Goal: Information Seeking & Learning: Learn about a topic

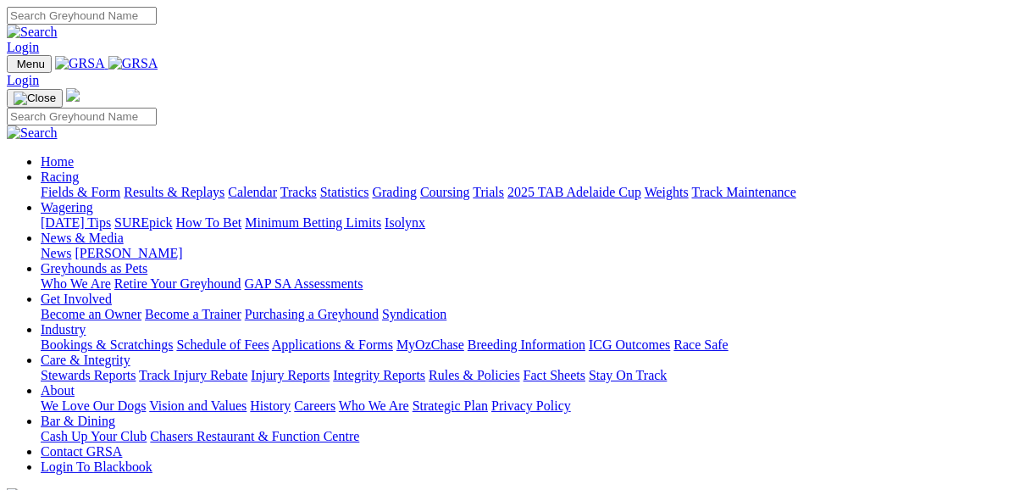
click at [86, 185] on link "Fields & Form" at bounding box center [81, 192] width 80 height 14
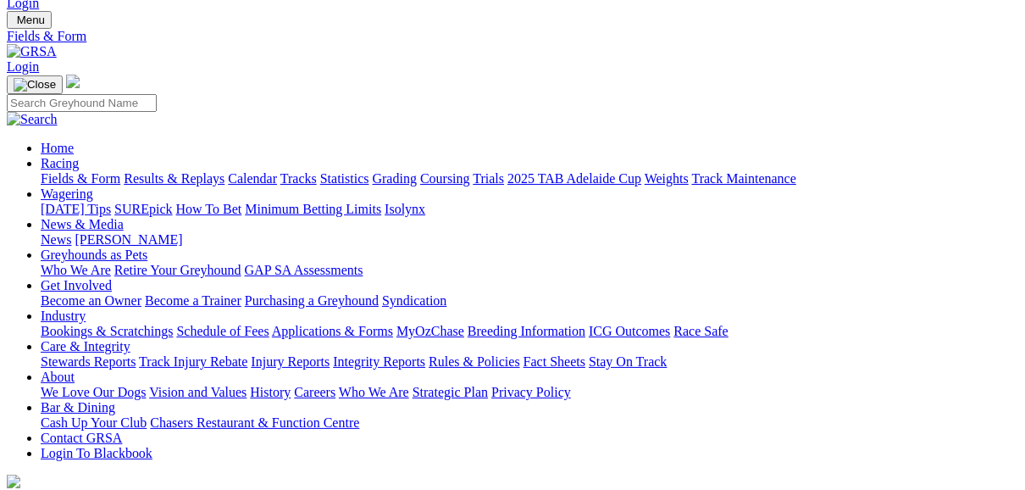
scroll to position [68, 0]
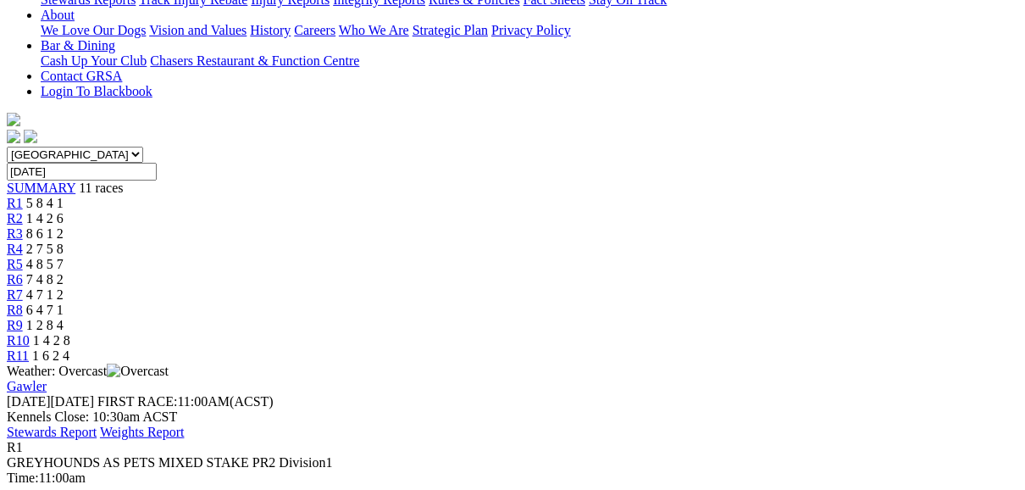
scroll to position [407, 0]
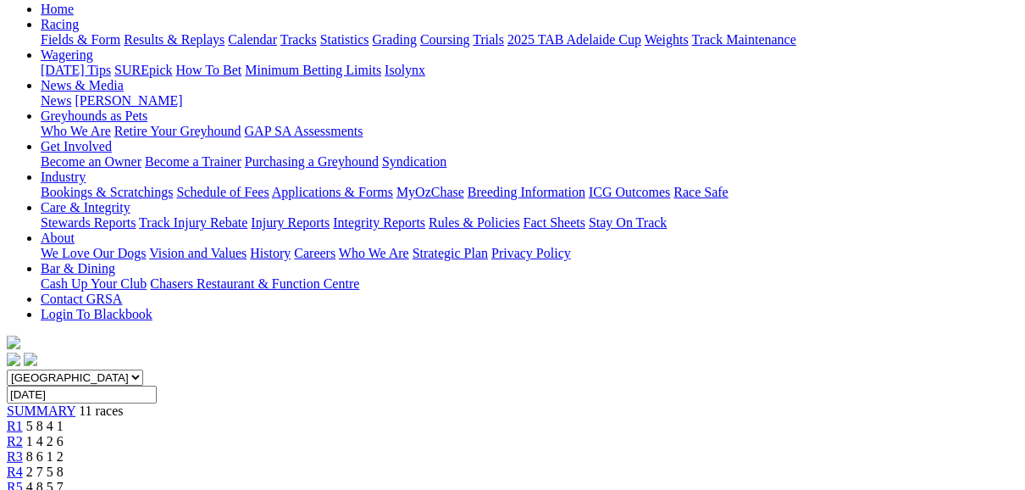
scroll to position [136, 0]
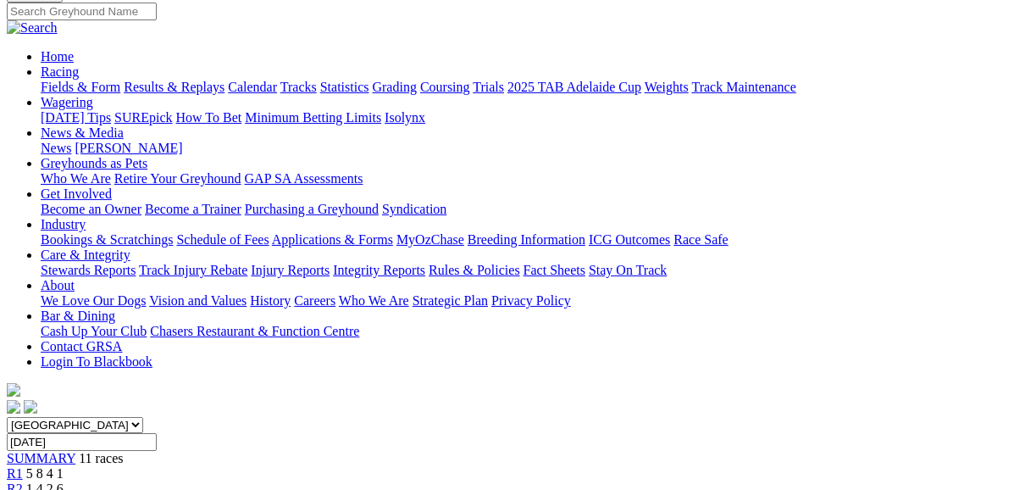
click at [276, 481] on div "R2 1 4 2 6" at bounding box center [513, 488] width 1012 height 15
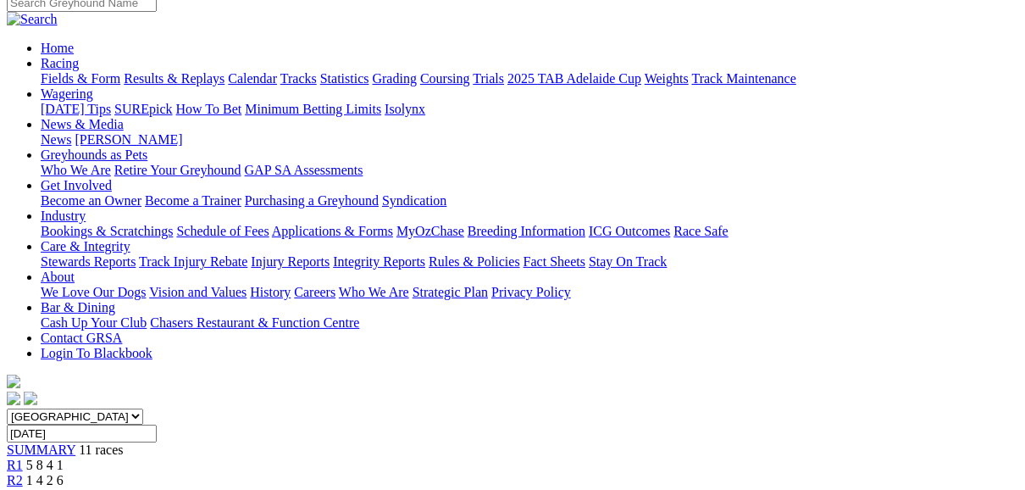
scroll to position [136, 0]
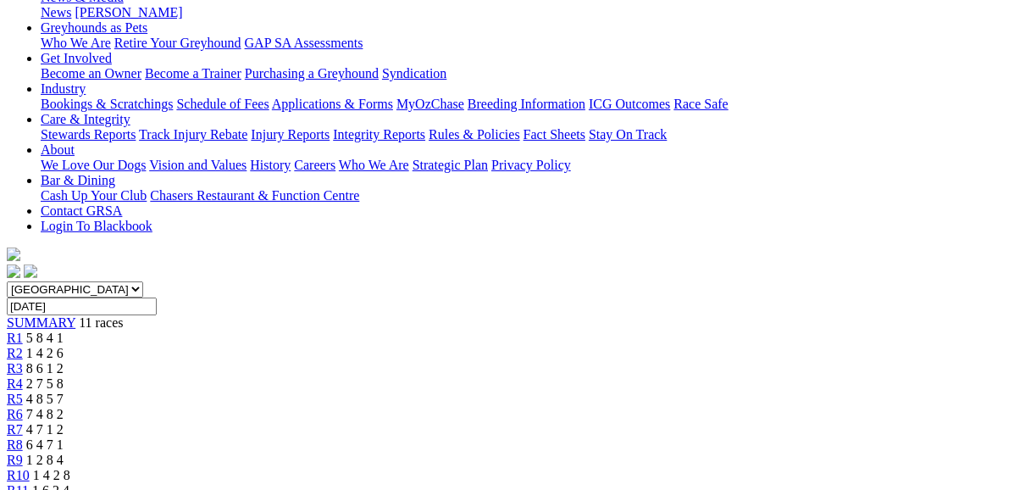
scroll to position [203, 0]
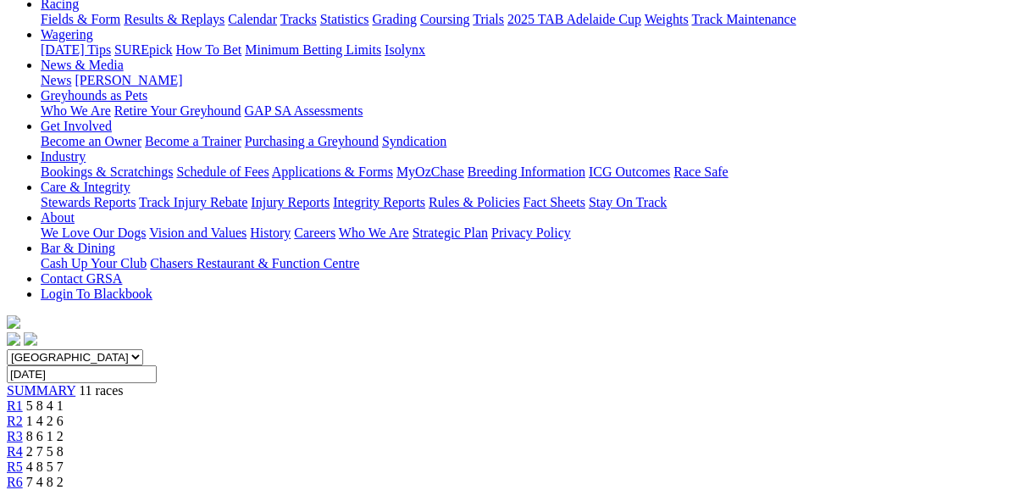
click at [23, 444] on link "R4" at bounding box center [15, 451] width 16 height 14
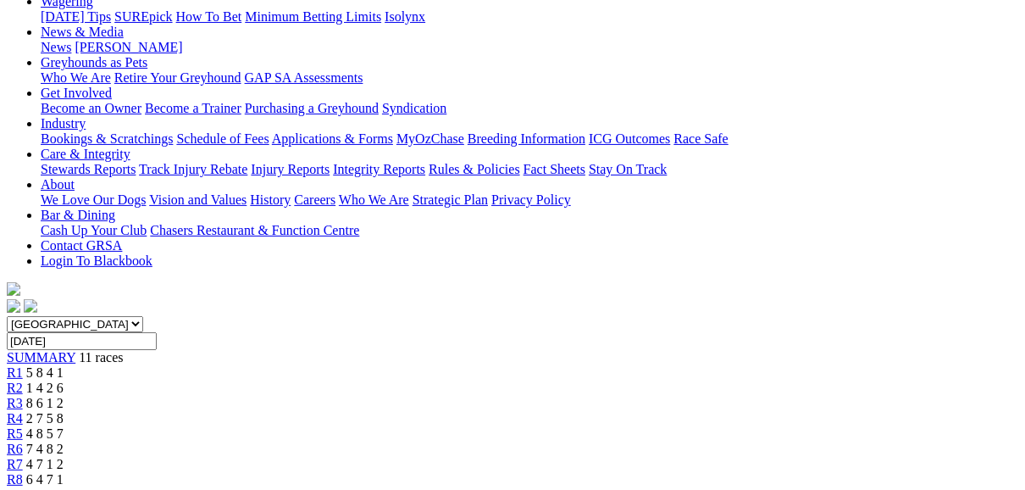
scroll to position [203, 0]
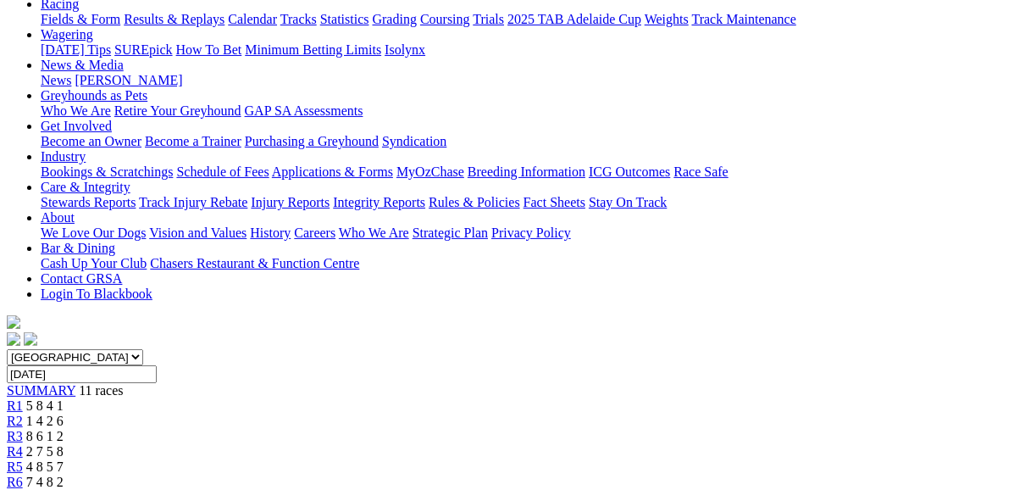
click at [64, 459] on span "4 8 5 7" at bounding box center [44, 466] width 37 height 14
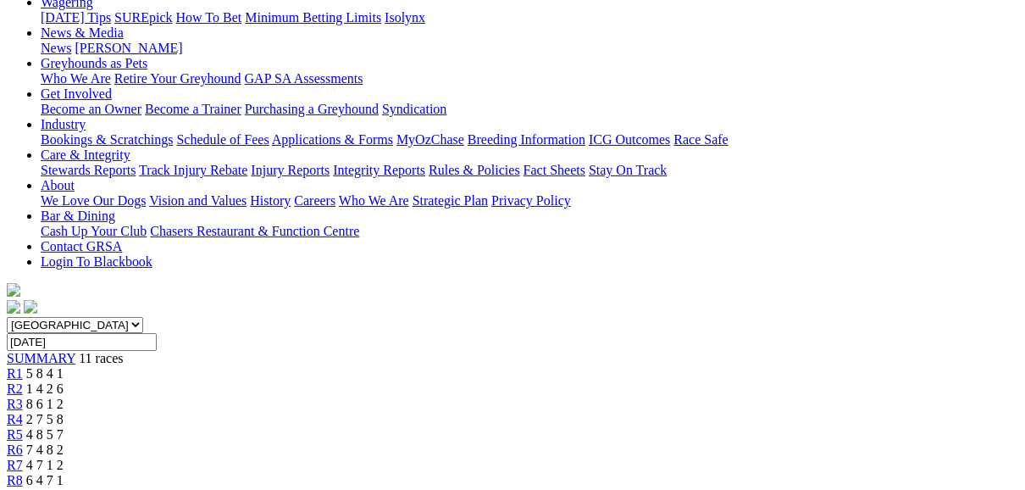
scroll to position [203, 0]
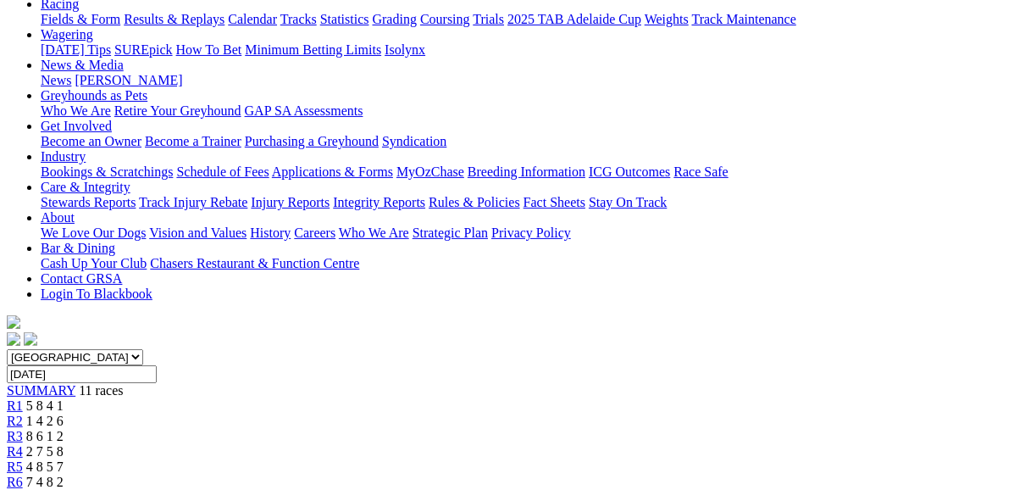
click at [23, 474] on span "R6" at bounding box center [15, 481] width 16 height 14
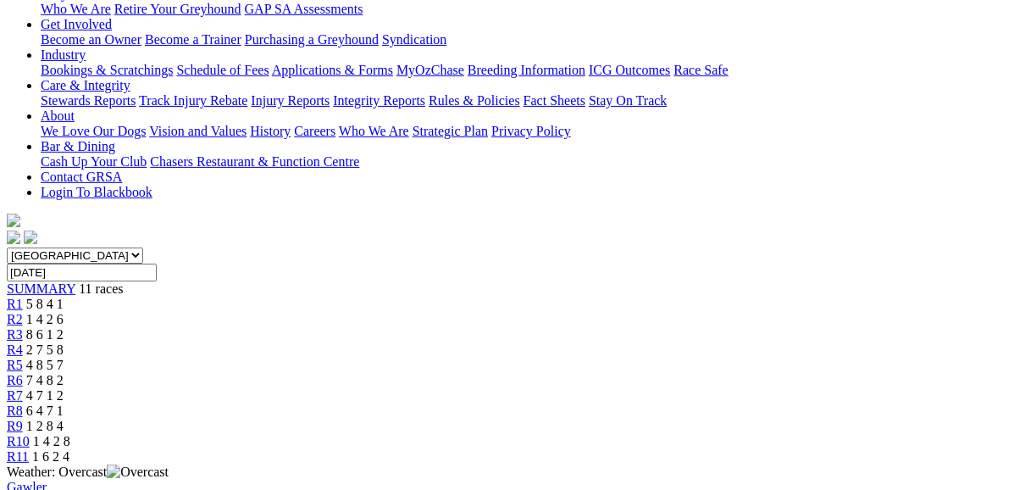
scroll to position [339, 0]
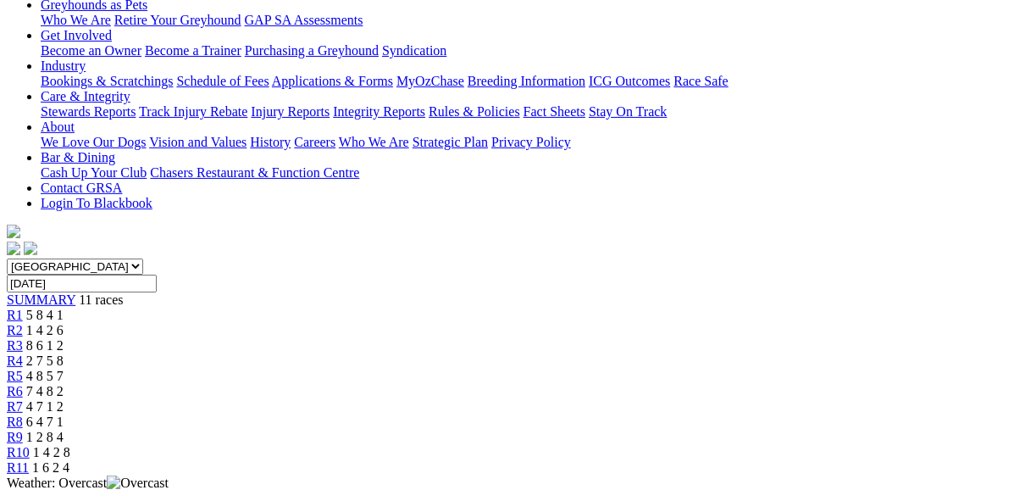
scroll to position [203, 0]
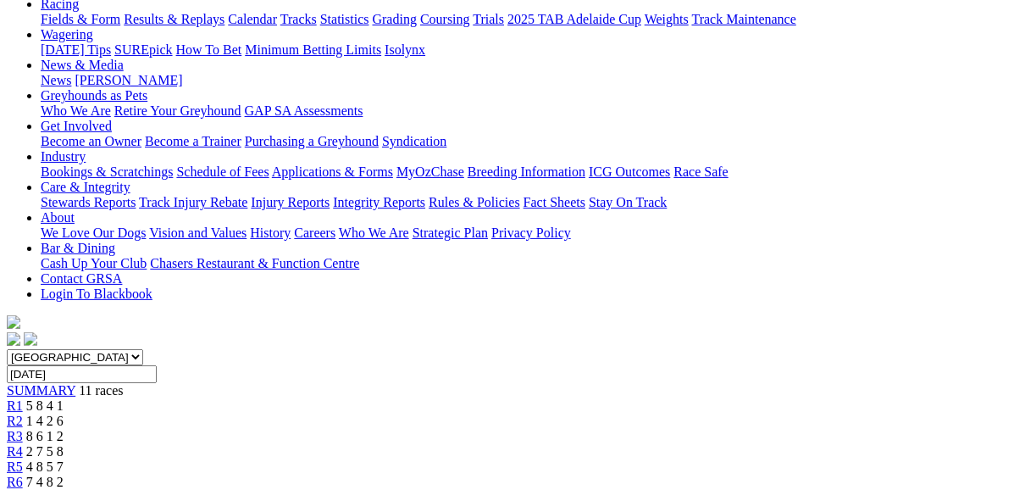
click at [23, 489] on span "R7" at bounding box center [15, 497] width 16 height 14
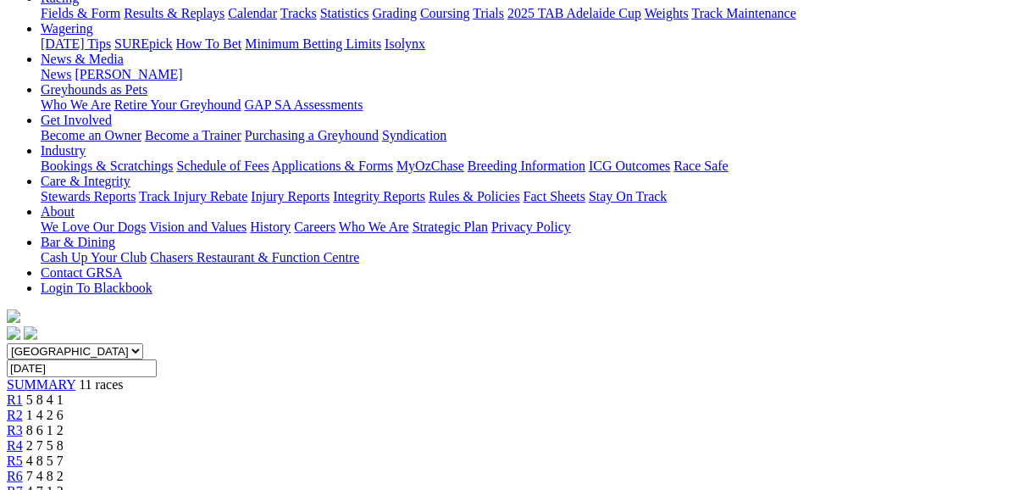
scroll to position [203, 0]
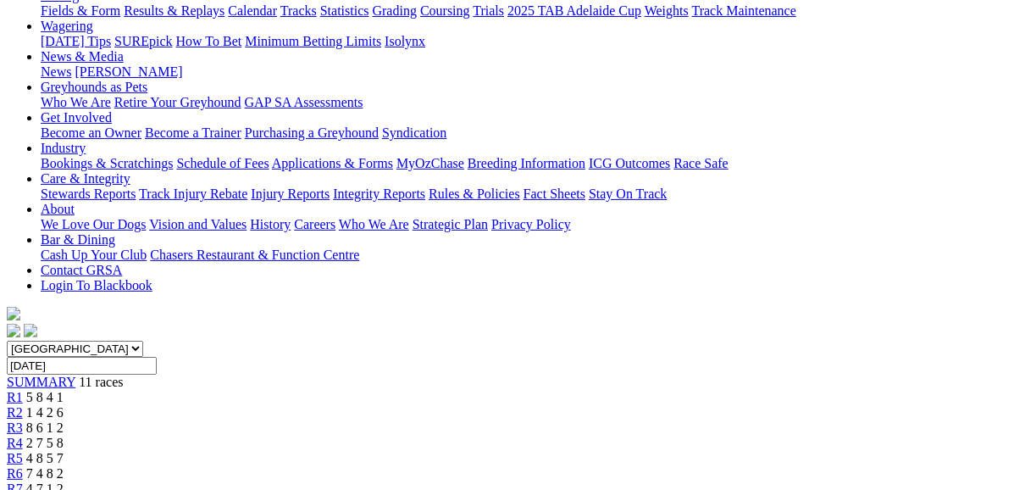
scroll to position [136, 0]
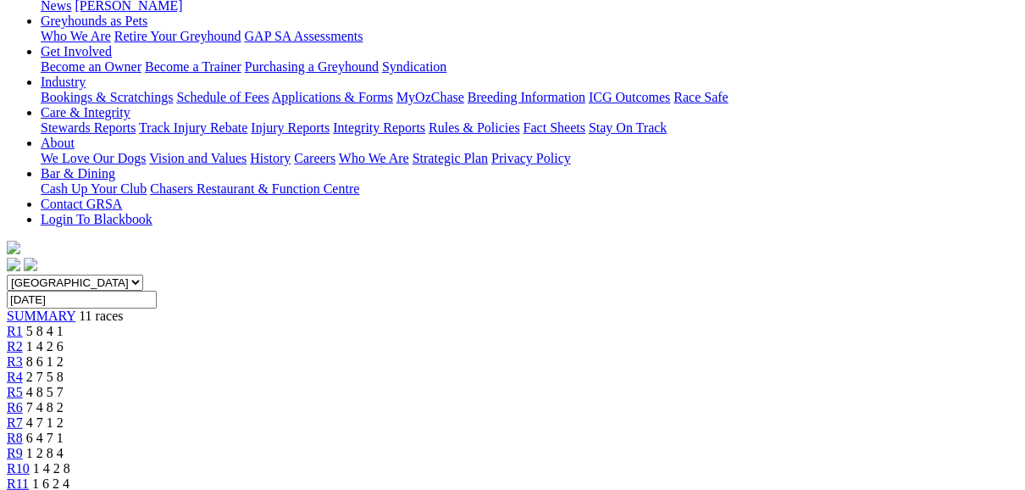
scroll to position [203, 0]
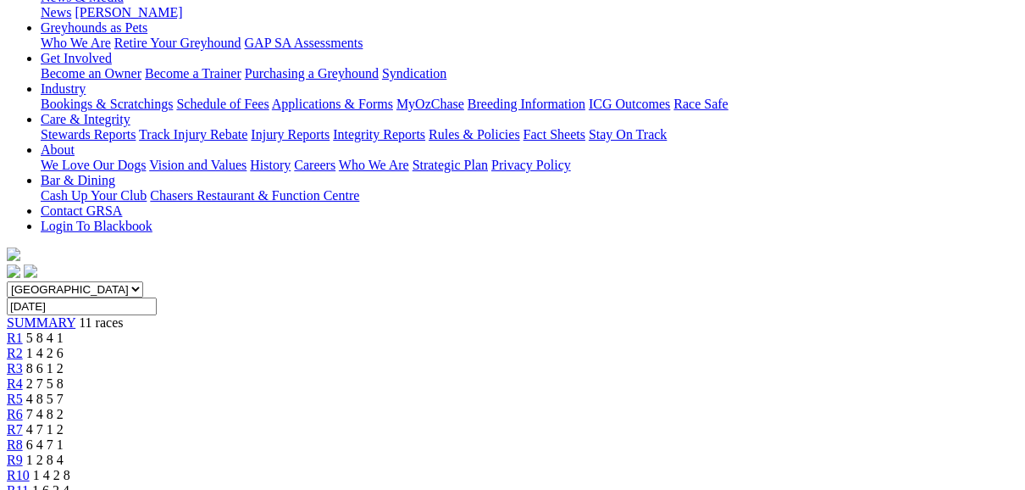
scroll to position [136, 0]
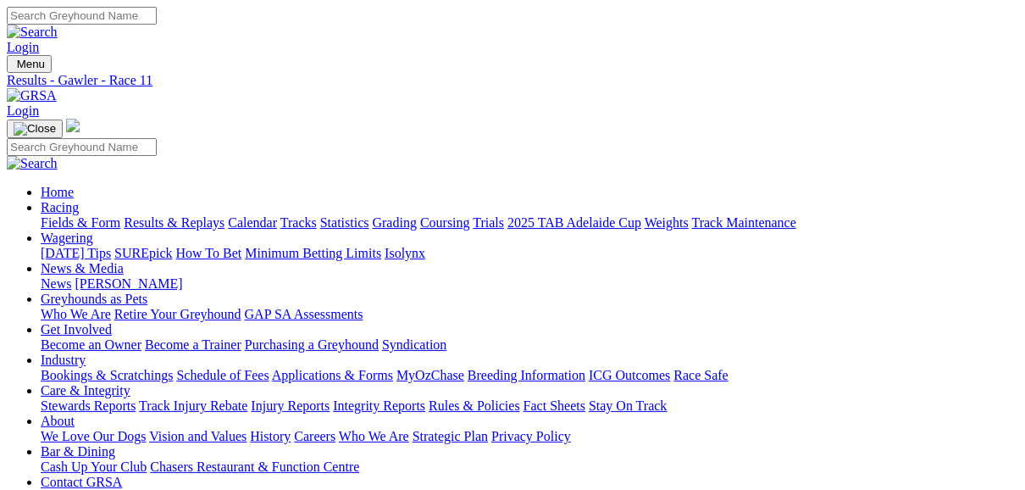
click at [72, 215] on link "Fields & Form" at bounding box center [81, 222] width 80 height 14
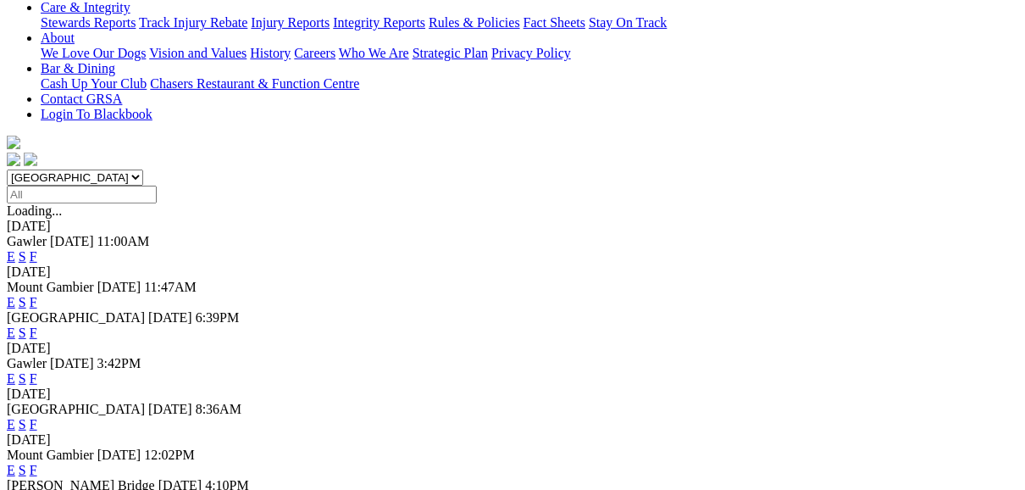
scroll to position [407, 0]
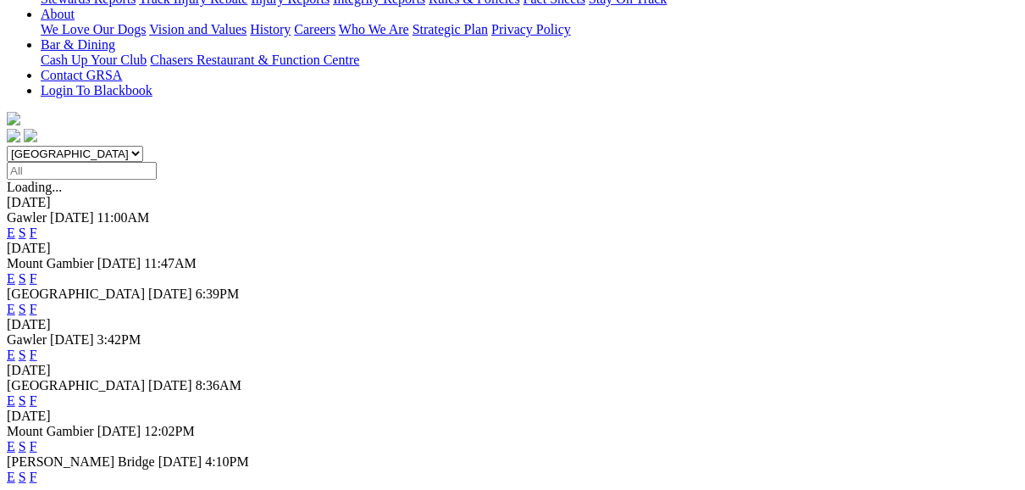
click at [37, 469] on link "F" at bounding box center [34, 476] width 8 height 14
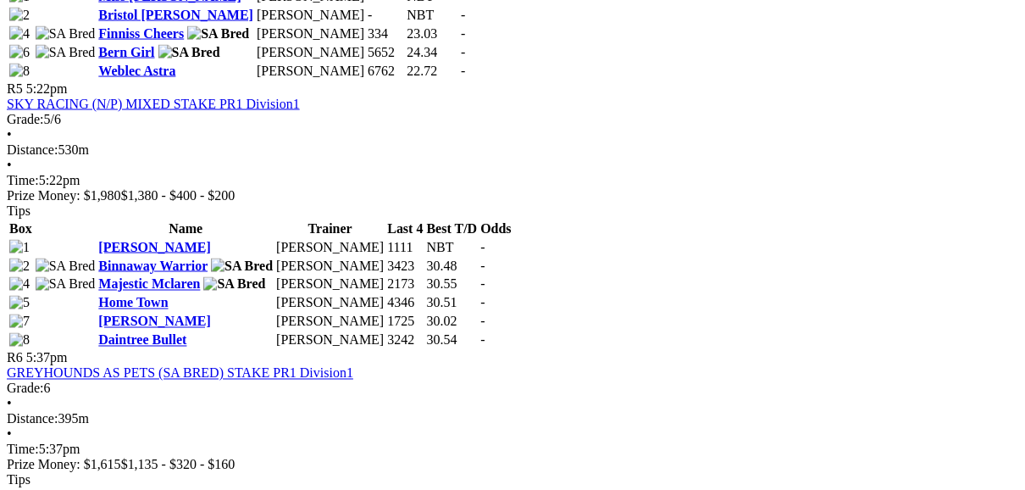
scroll to position [1898, 0]
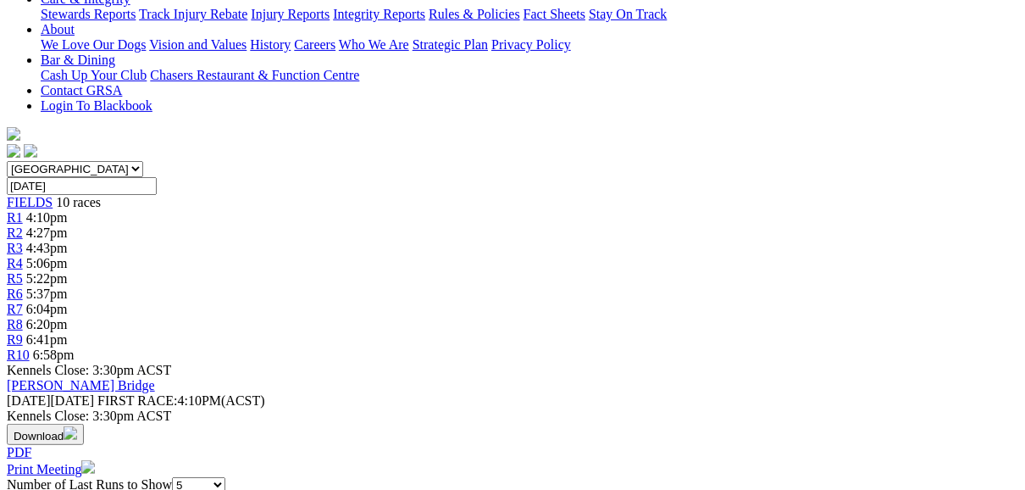
scroll to position [407, 0]
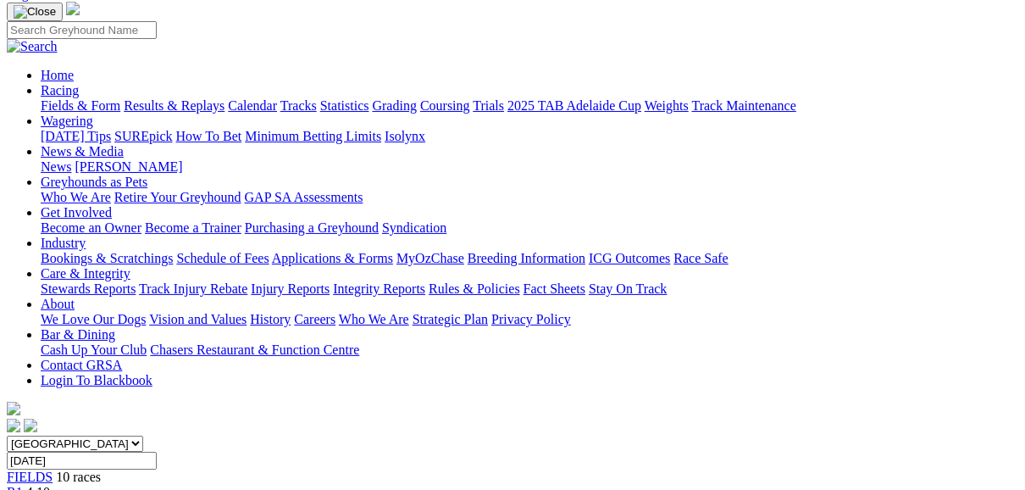
scroll to position [68, 0]
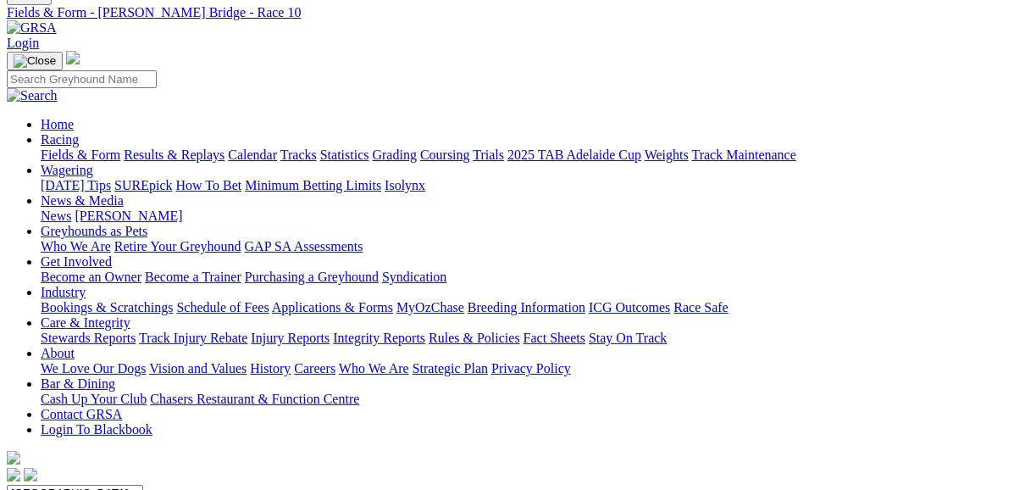
click at [80, 147] on link "Fields & Form" at bounding box center [81, 154] width 80 height 14
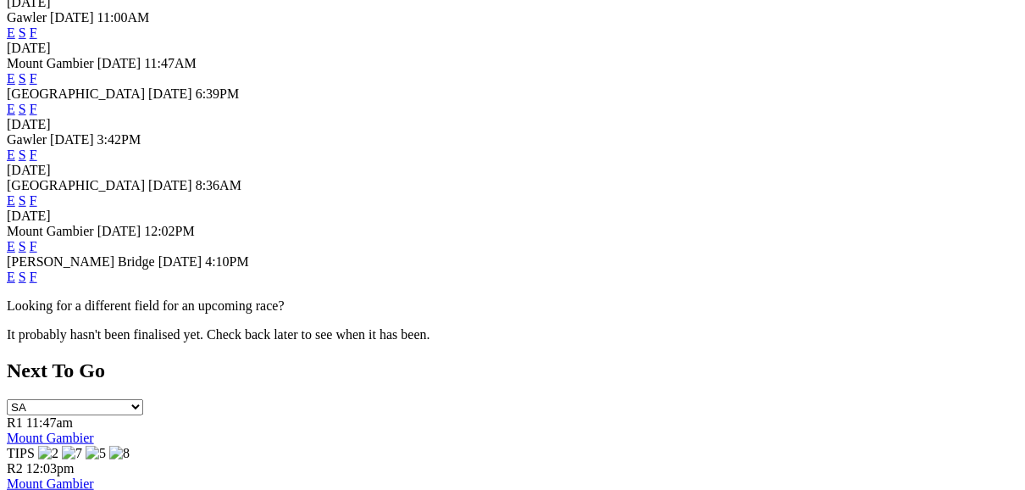
scroll to position [610, 0]
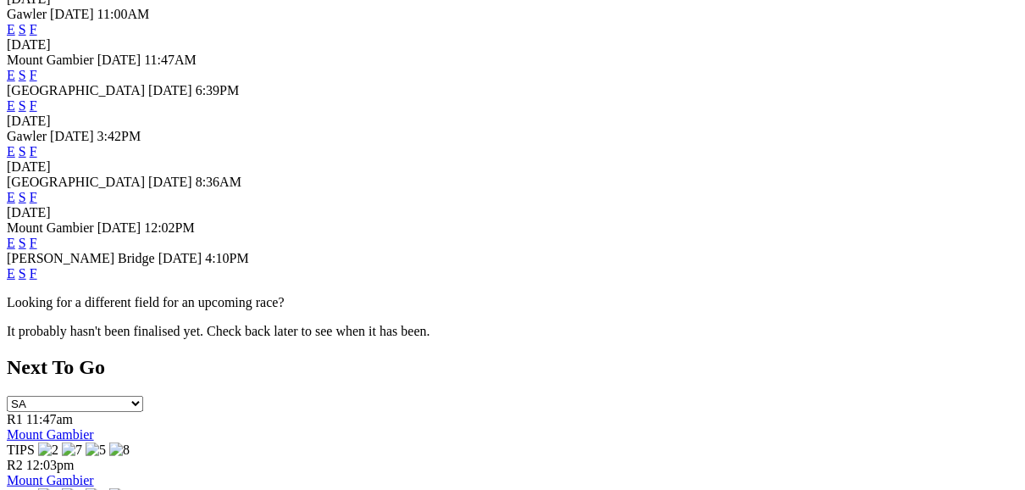
click at [37, 266] on link "F" at bounding box center [34, 273] width 8 height 14
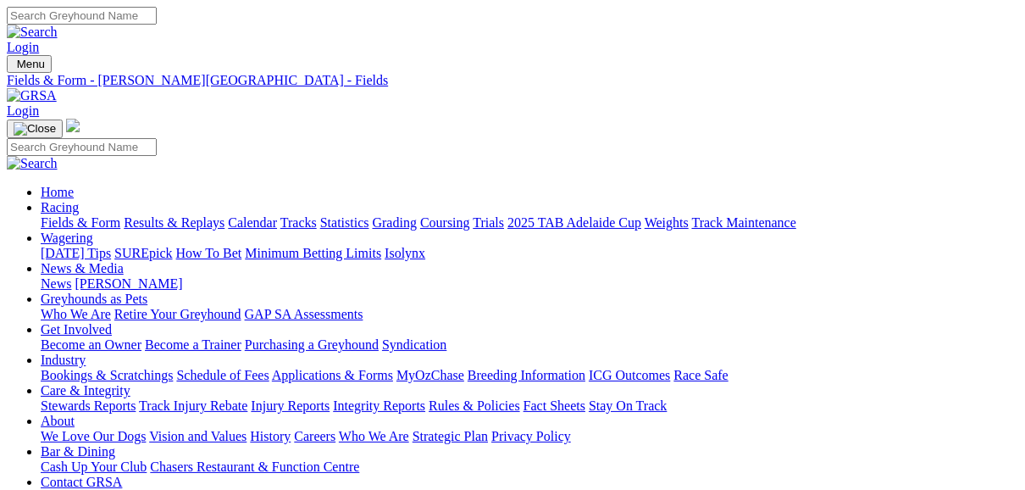
click at [71, 215] on link "Fields & Form" at bounding box center [81, 222] width 80 height 14
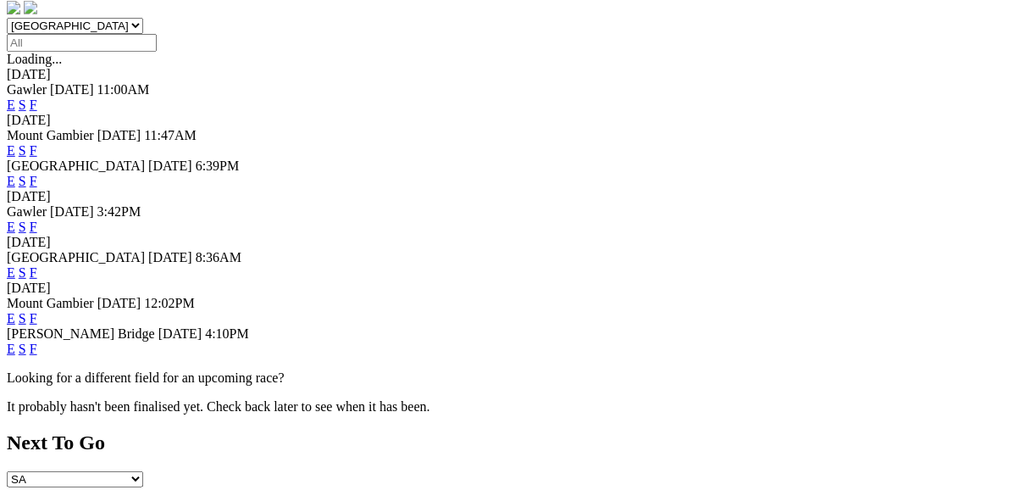
scroll to position [542, 0]
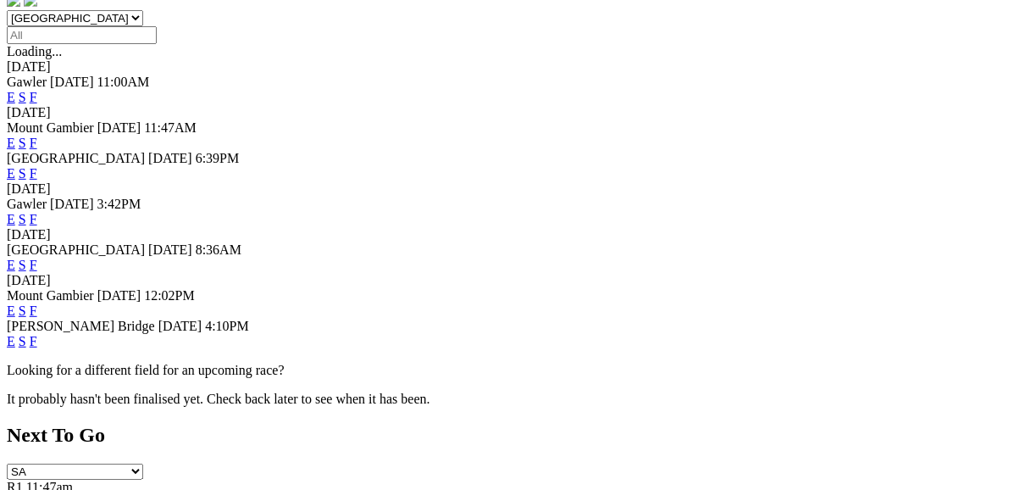
click at [37, 258] on link "F" at bounding box center [34, 265] width 8 height 14
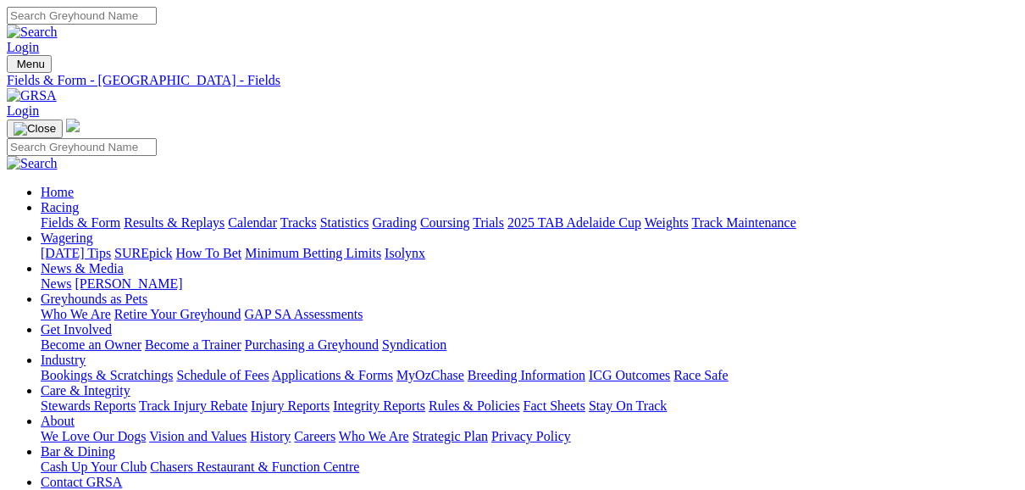
click at [84, 215] on link "Fields & Form" at bounding box center [81, 222] width 80 height 14
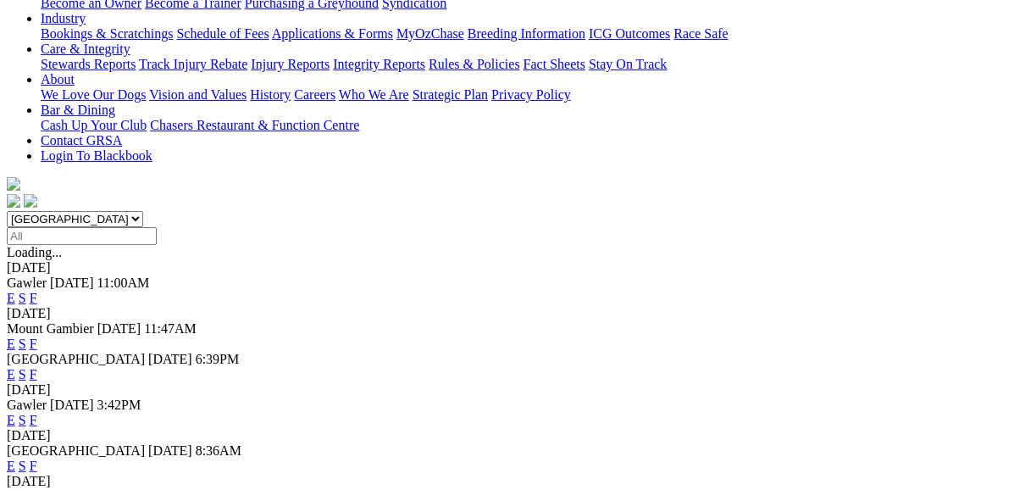
scroll to position [339, 0]
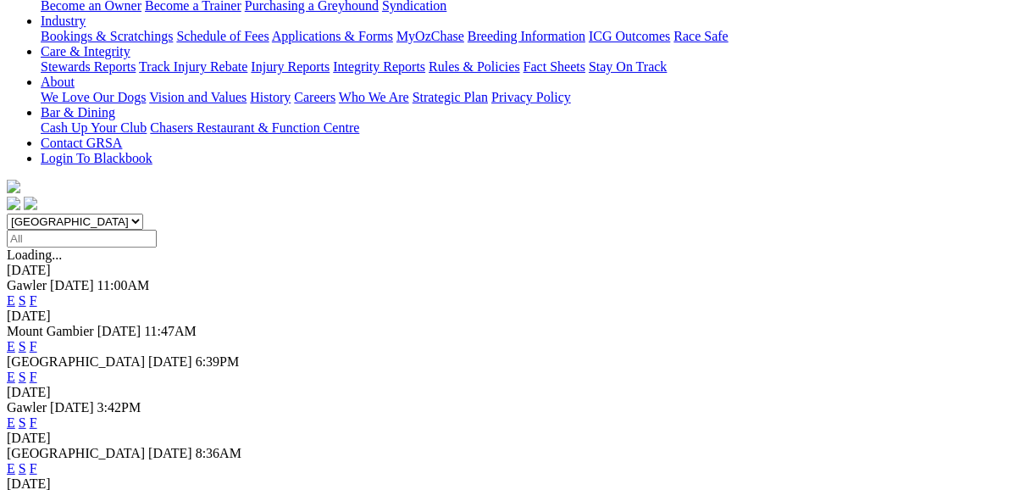
click at [37, 415] on link "F" at bounding box center [34, 422] width 8 height 14
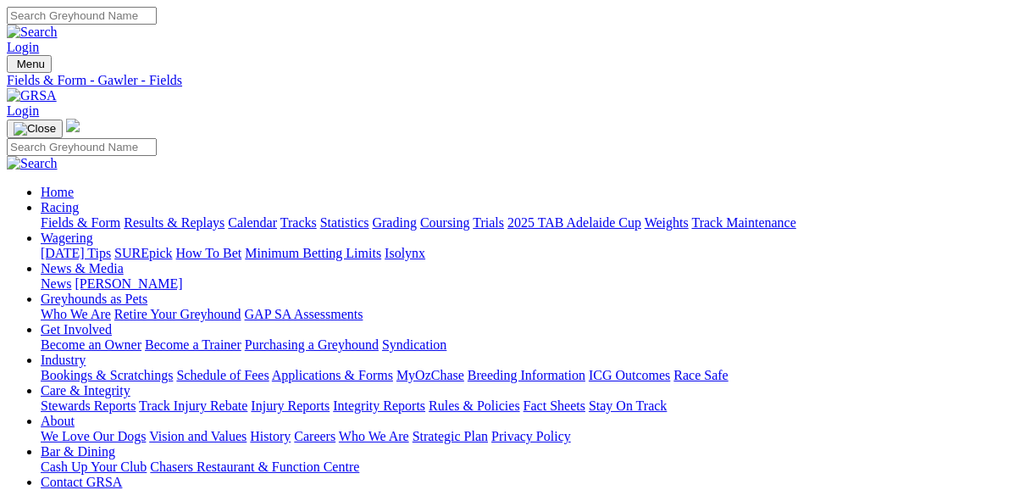
click at [90, 215] on link "Fields & Form" at bounding box center [81, 222] width 80 height 14
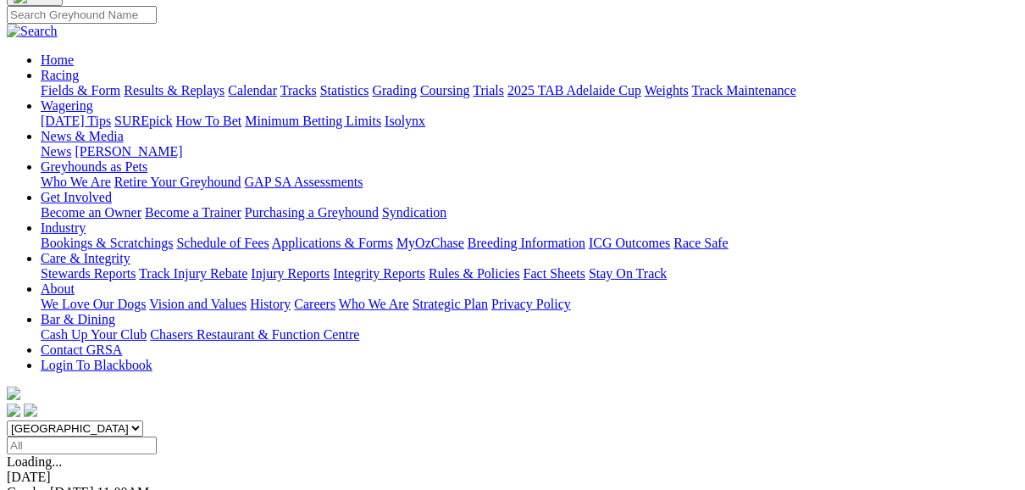
scroll to position [136, 0]
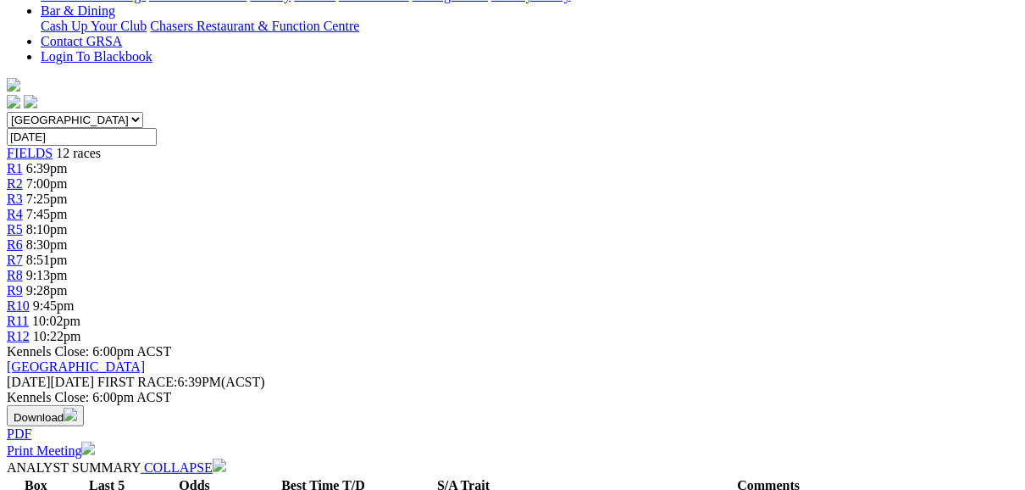
scroll to position [474, 0]
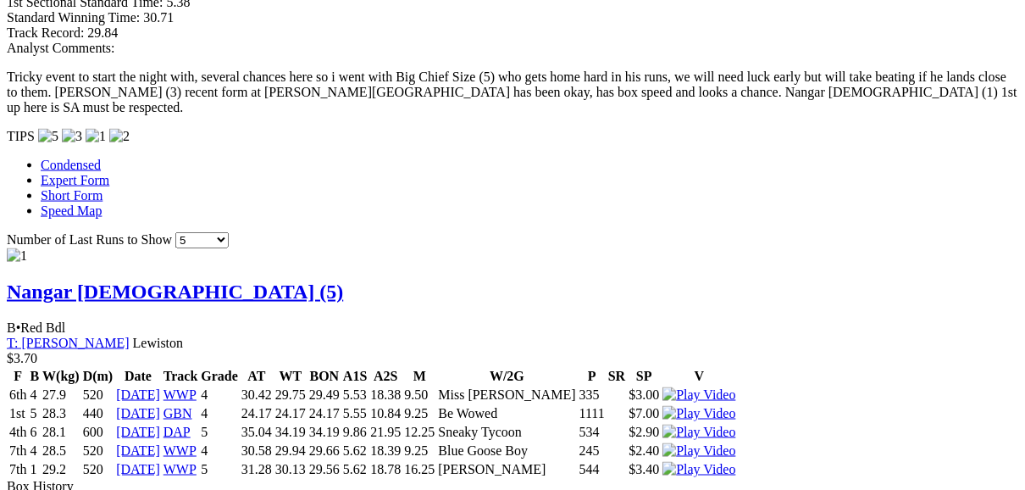
scroll to position [1694, 0]
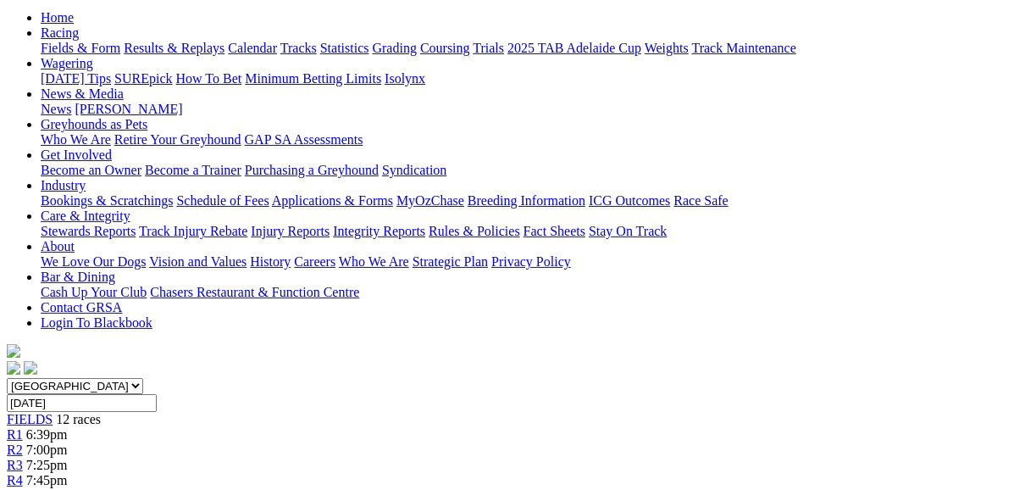
scroll to position [68, 0]
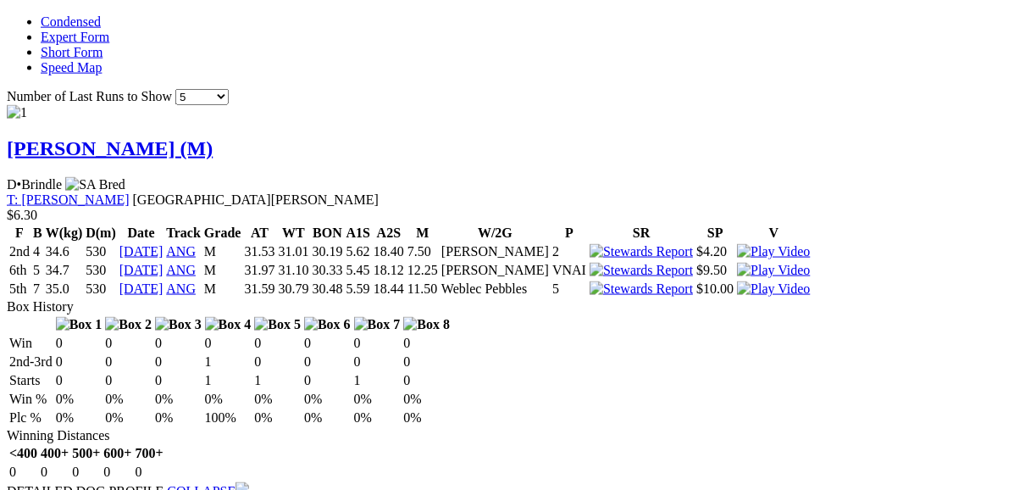
scroll to position [1627, 0]
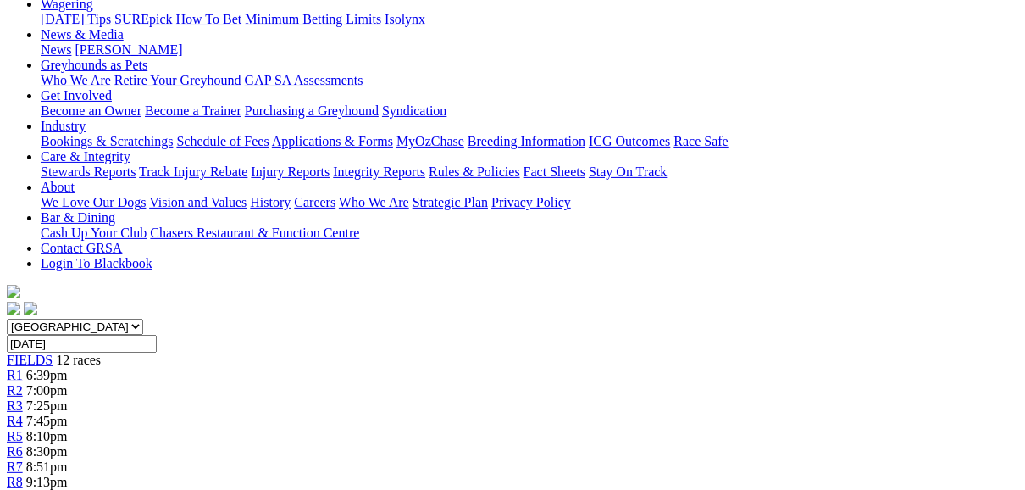
scroll to position [203, 0]
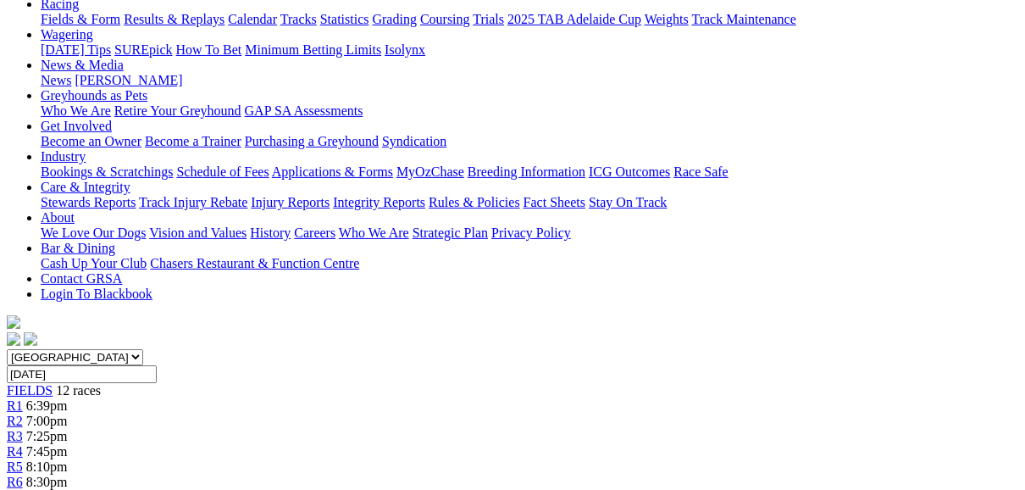
click at [23, 429] on span "R3" at bounding box center [15, 436] width 16 height 14
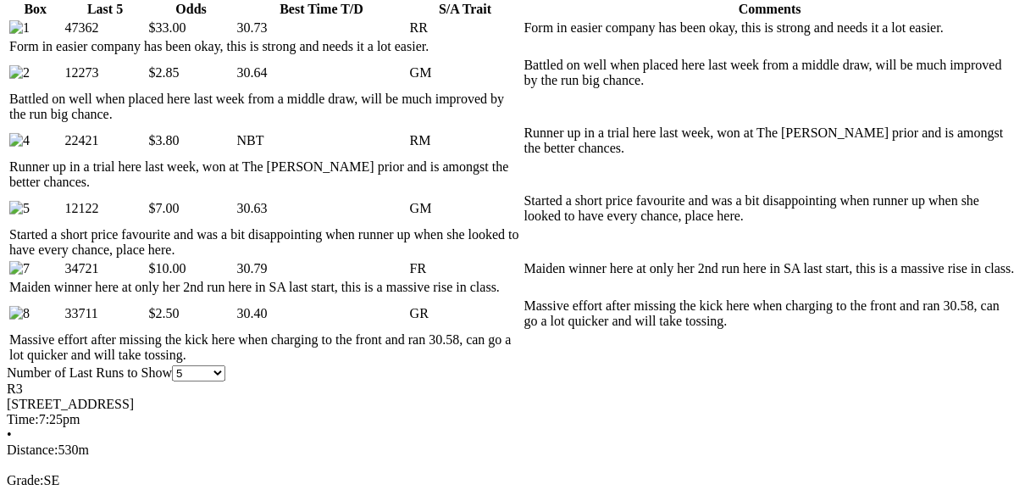
scroll to position [949, 0]
